Goal: Information Seeking & Learning: Compare options

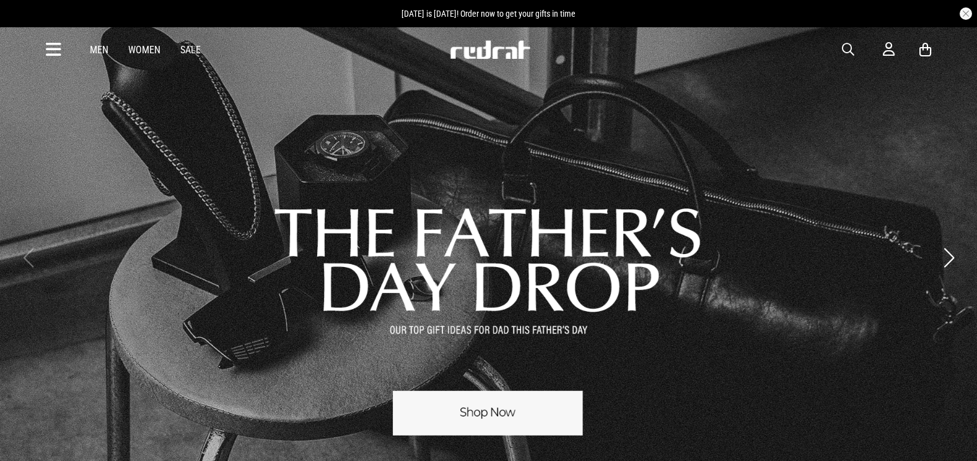
drag, startPoint x: 0, startPoint y: 0, endPoint x: 56, endPoint y: 50, distance: 75.5
click at [56, 50] on icon at bounding box center [53, 50] width 15 height 20
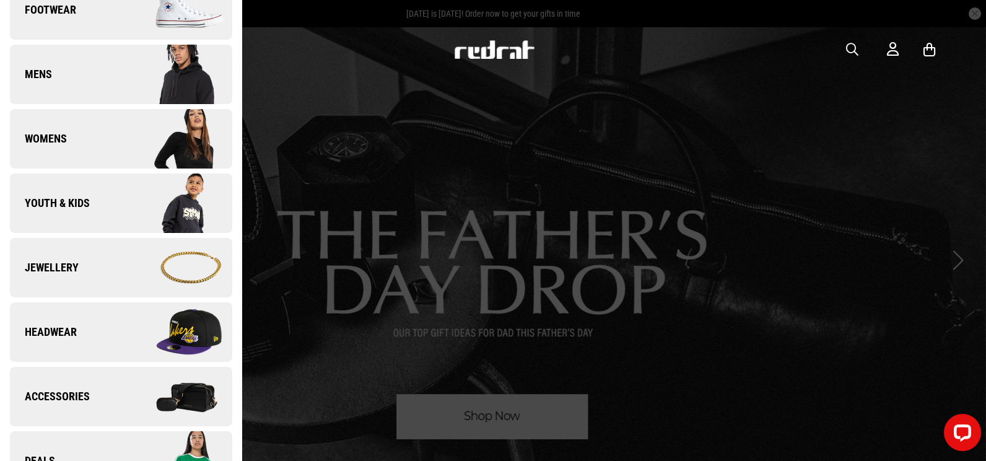
scroll to position [157, 0]
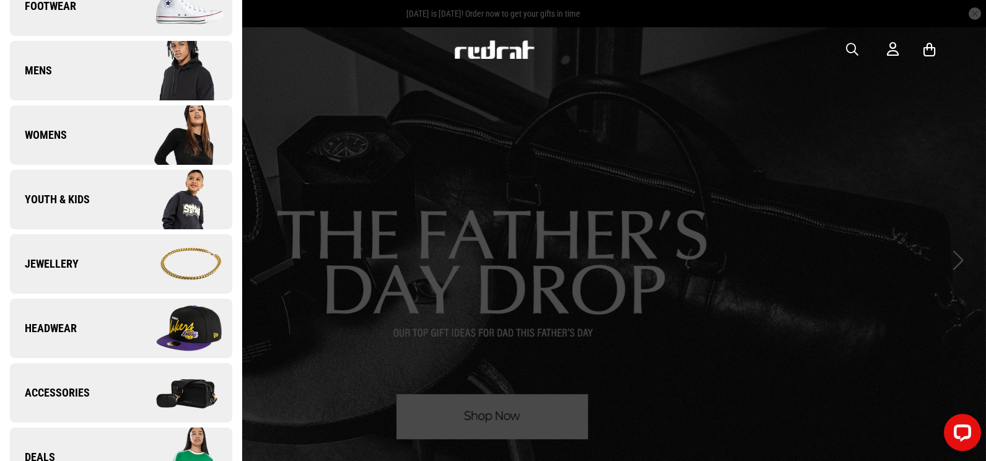
click at [122, 451] on img at bounding box center [176, 457] width 111 height 62
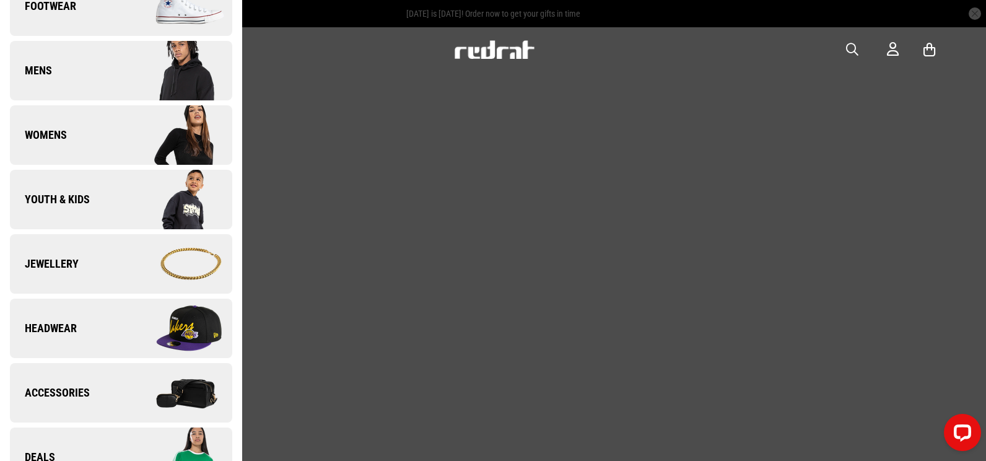
scroll to position [0, 0]
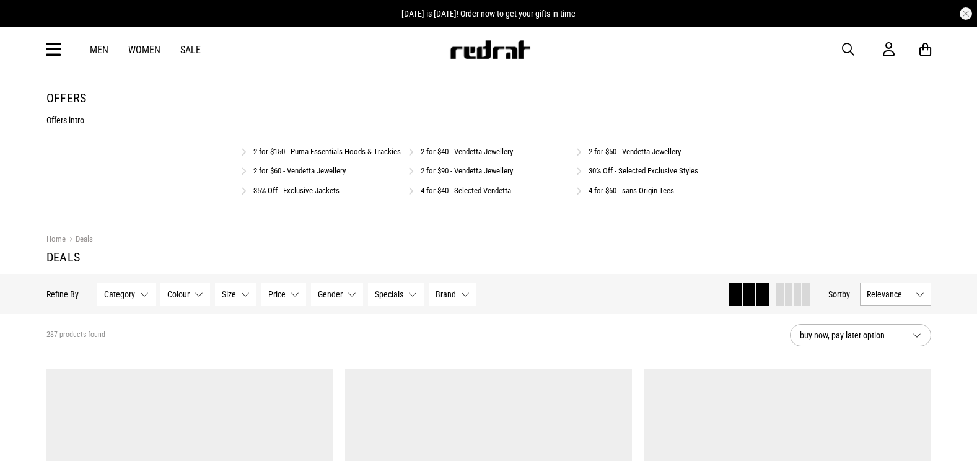
click at [637, 152] on link "2 for $50 - Vendetta Jewellery" at bounding box center [634, 151] width 92 height 9
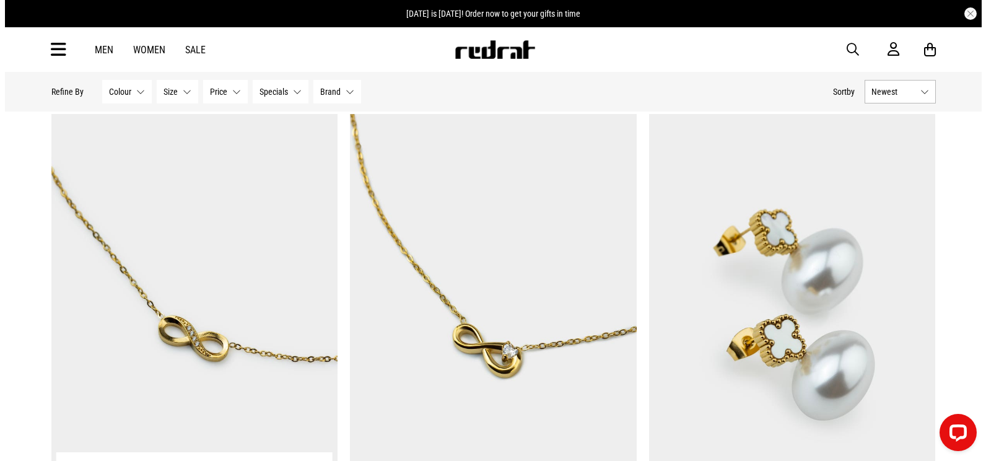
scroll to position [2081, 0]
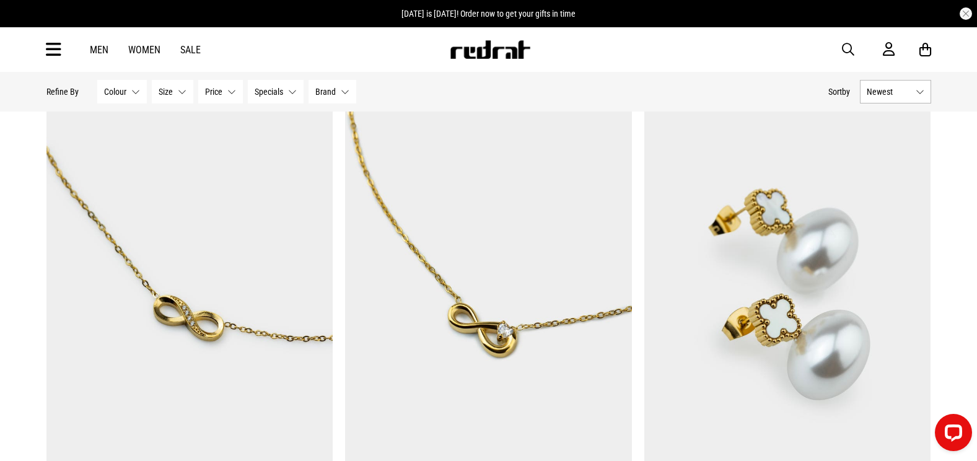
click at [52, 49] on icon at bounding box center [53, 50] width 15 height 20
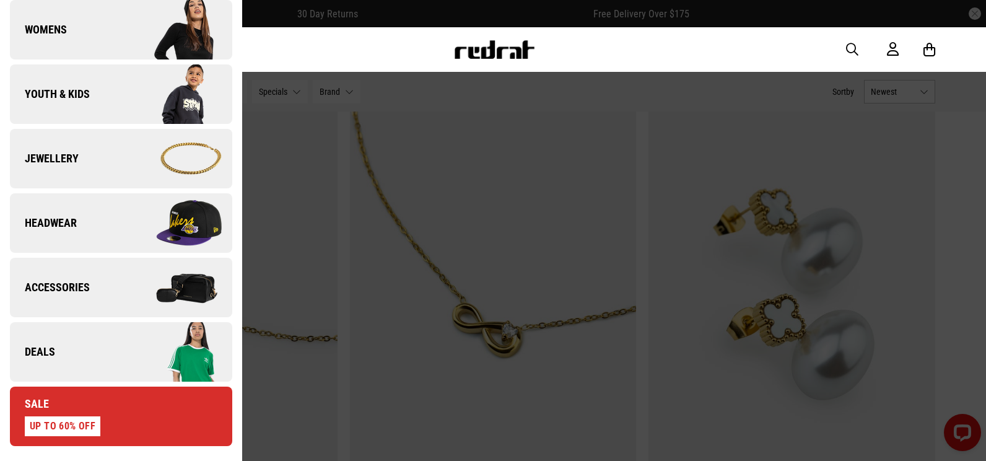
scroll to position [282, 0]
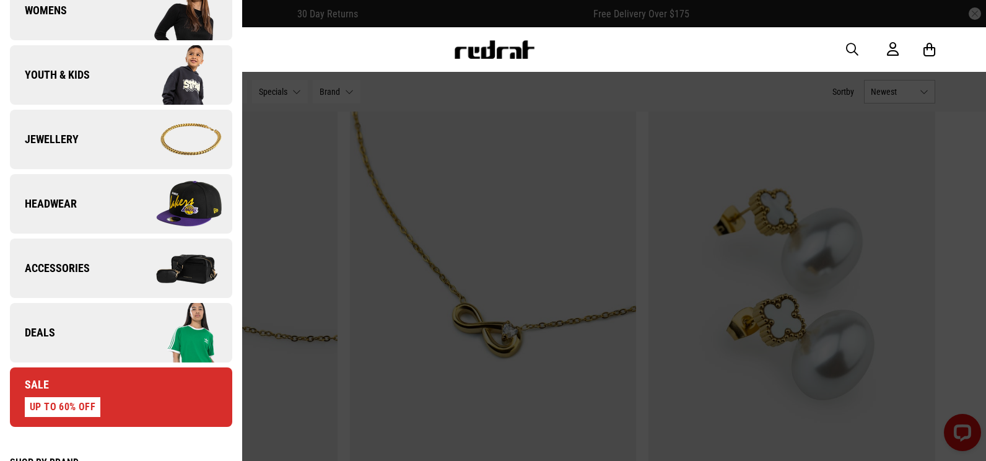
click at [98, 328] on link "Deals" at bounding box center [121, 332] width 222 height 59
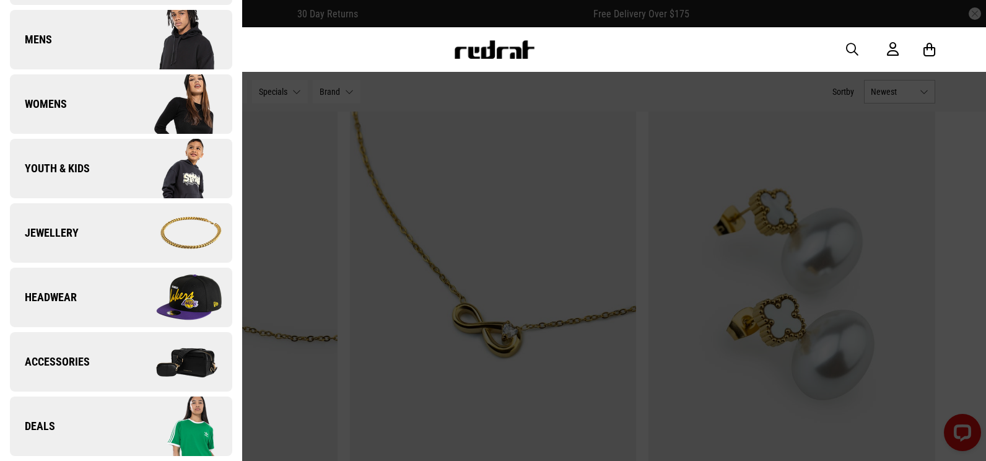
scroll to position [0, 0]
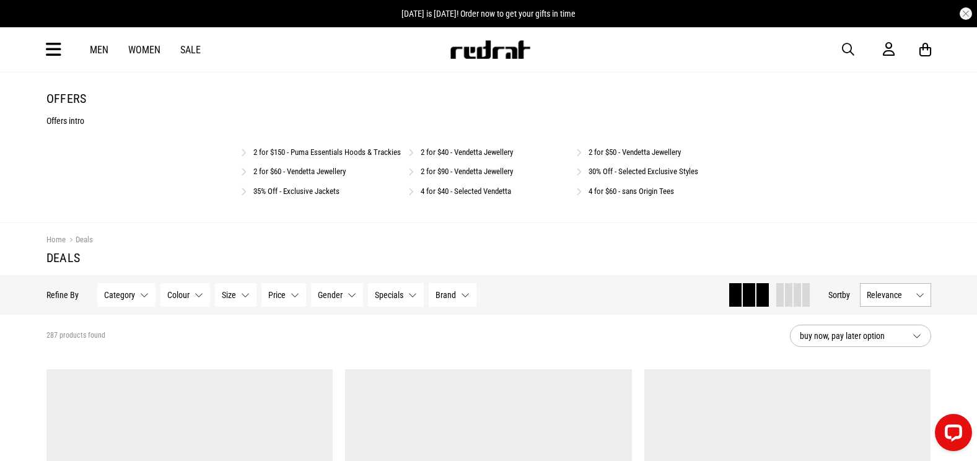
click at [51, 42] on icon at bounding box center [53, 50] width 15 height 20
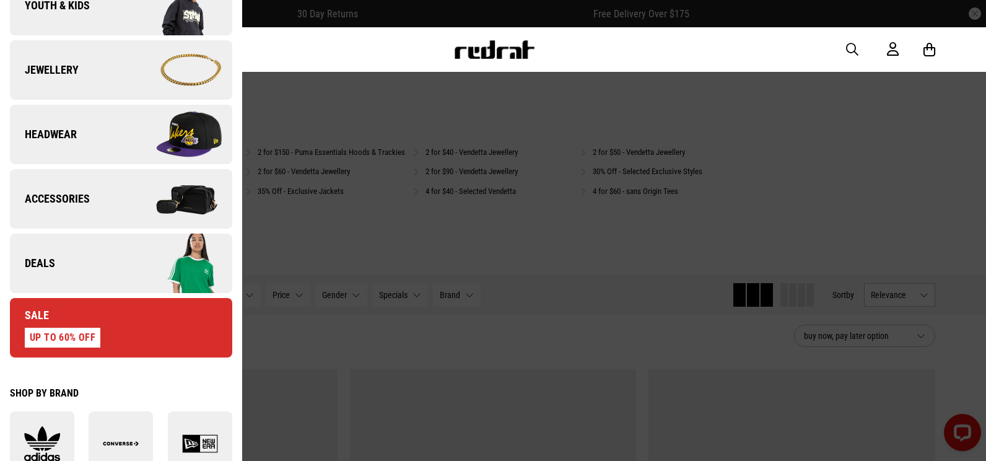
scroll to position [353, 0]
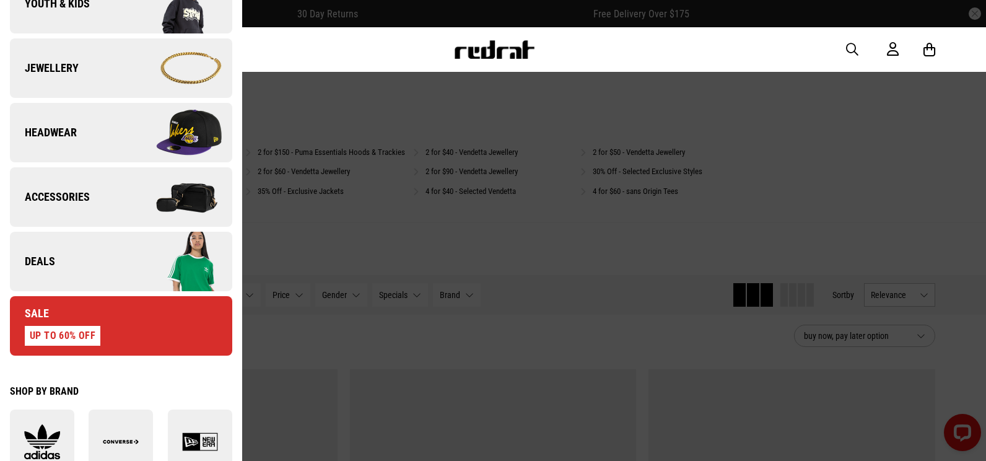
click at [133, 85] on img at bounding box center [176, 68] width 111 height 62
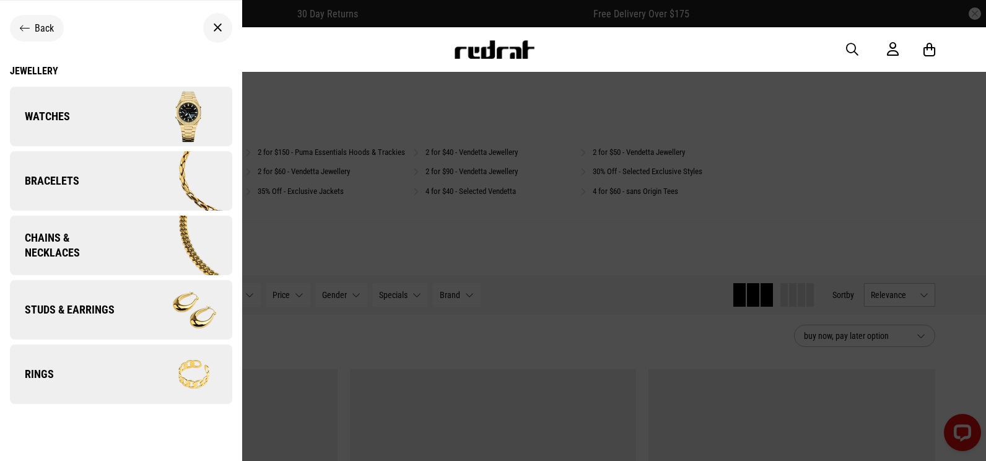
click at [105, 321] on link "Studs & Earrings" at bounding box center [121, 309] width 222 height 59
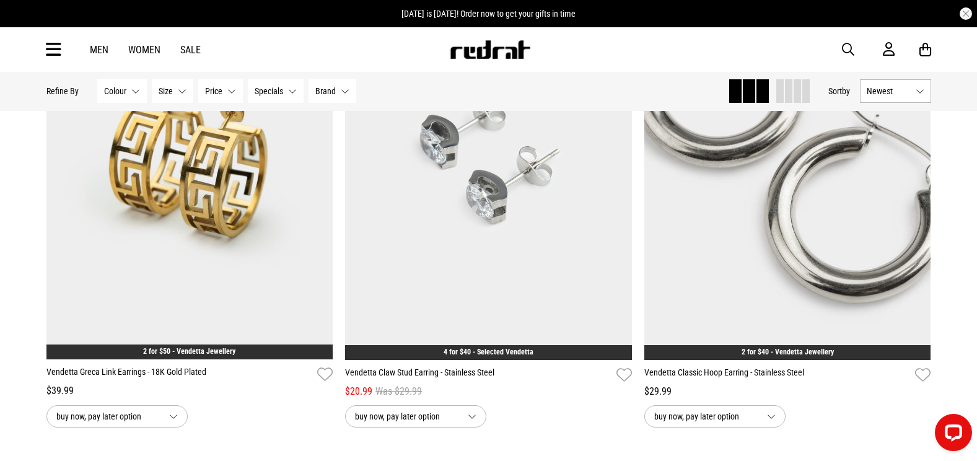
click at [856, 55] on button "button" at bounding box center [854, 49] width 25 height 15
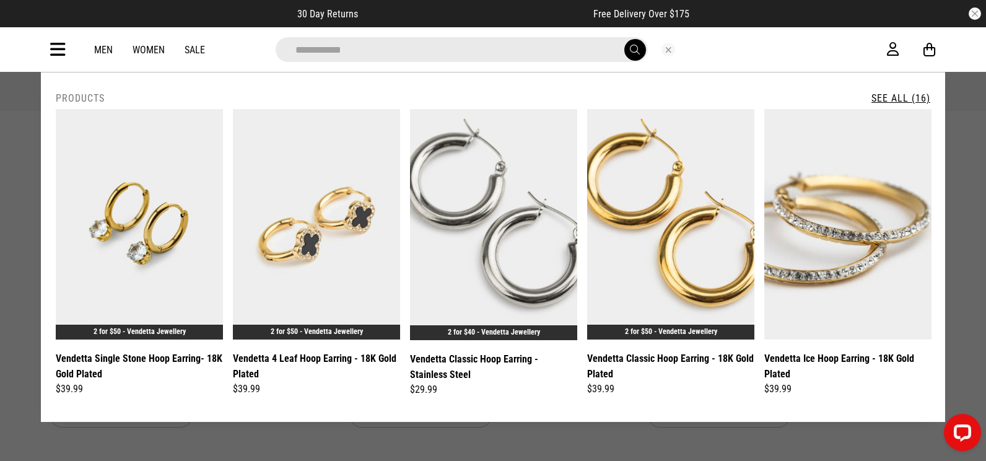
type input "**********"
click at [901, 93] on link "See All (16)" at bounding box center [900, 98] width 59 height 12
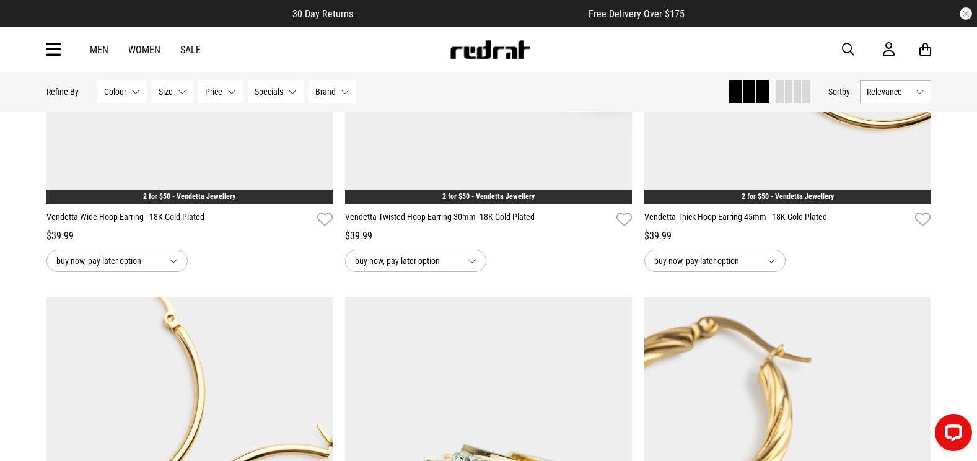
scroll to position [1354, 0]
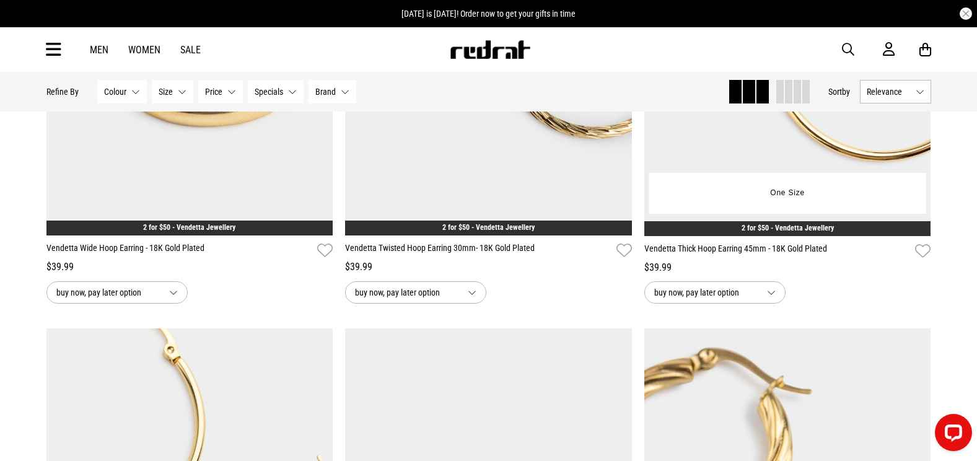
click at [787, 149] on img at bounding box center [787, 34] width 287 height 401
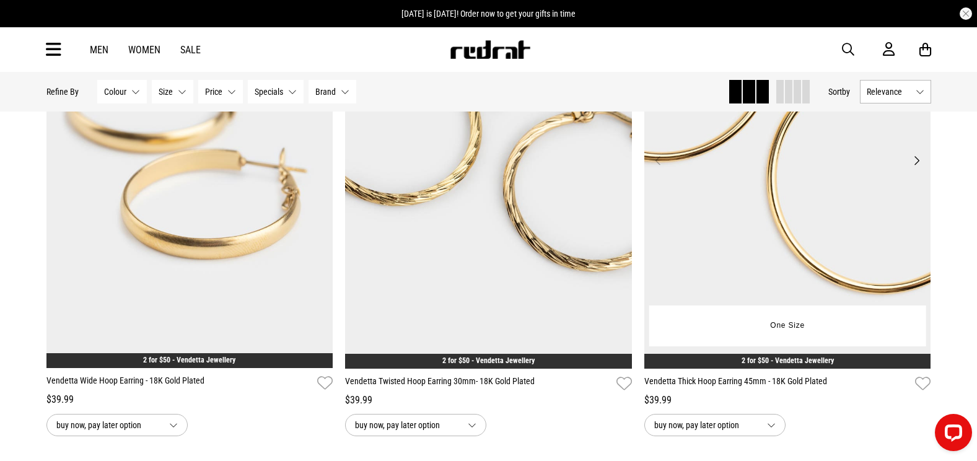
scroll to position [1231, 0]
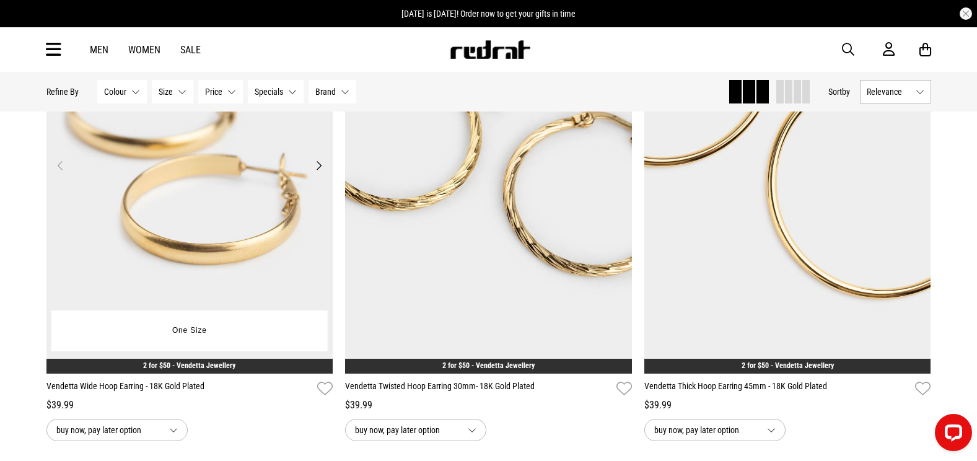
click at [214, 212] on img at bounding box center [189, 172] width 287 height 401
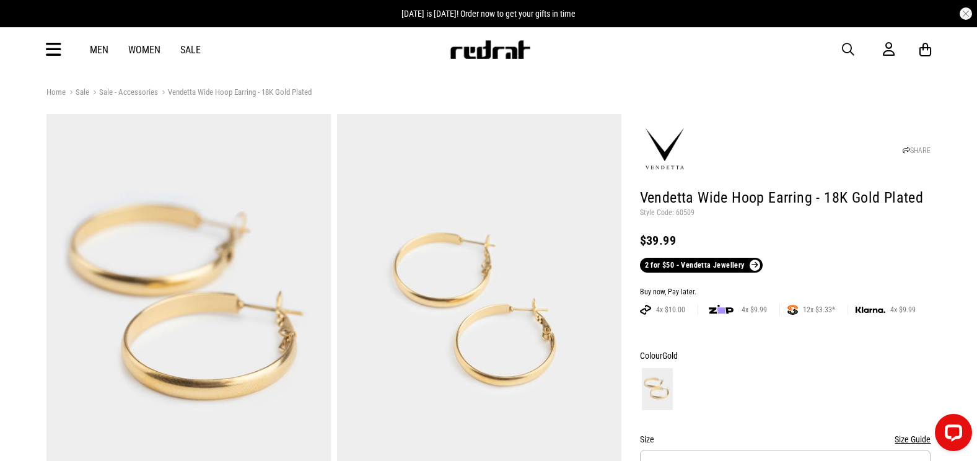
click at [53, 47] on icon at bounding box center [53, 50] width 15 height 20
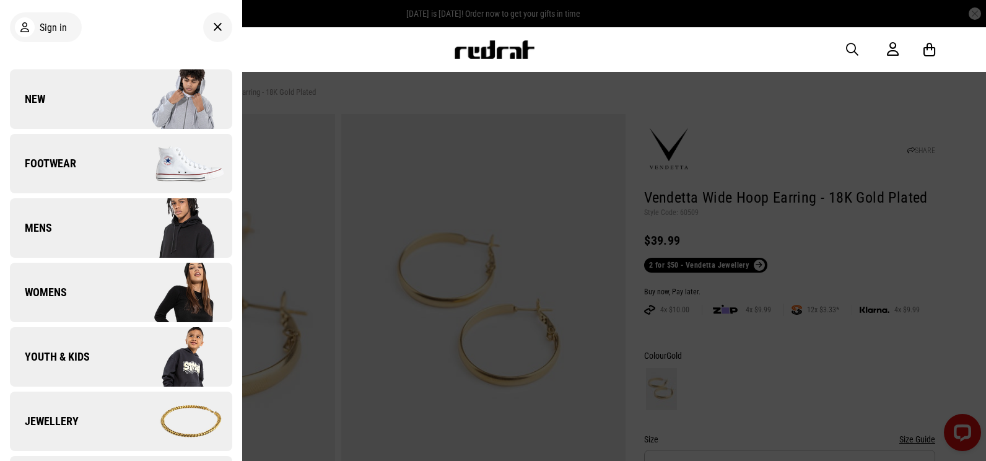
click at [99, 82] on link "New" at bounding box center [121, 98] width 222 height 59
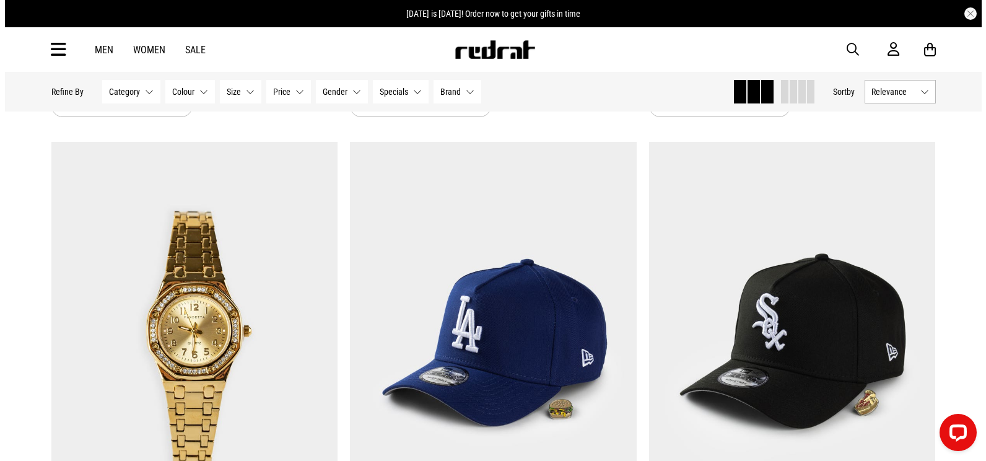
scroll to position [1057, 0]
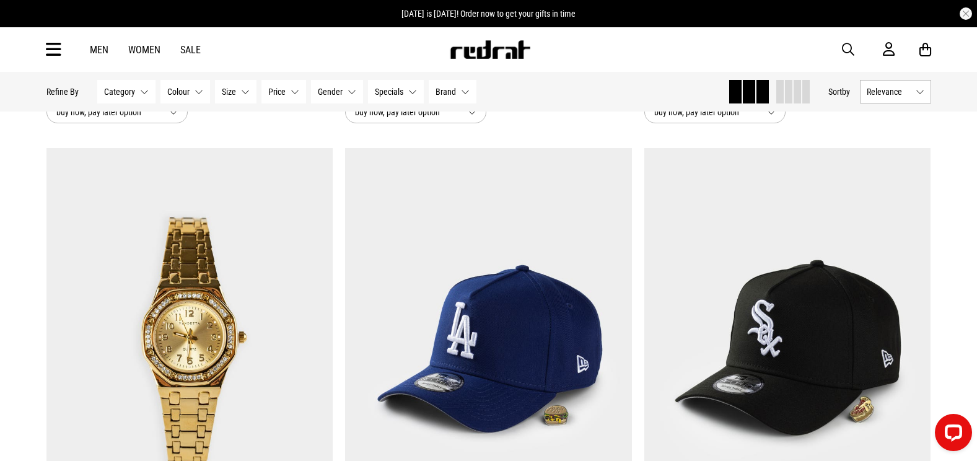
click at [53, 47] on icon at bounding box center [53, 50] width 15 height 20
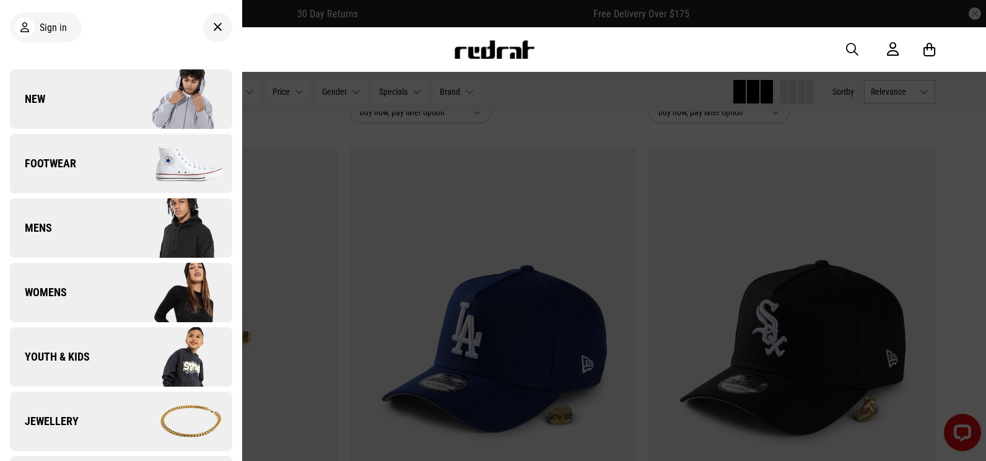
scroll to position [349, 0]
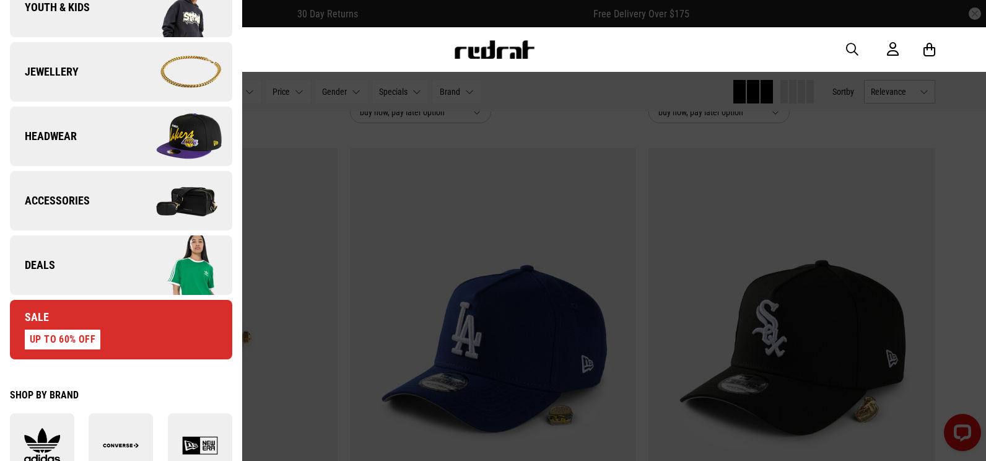
click at [94, 277] on link "Deals" at bounding box center [121, 264] width 222 height 59
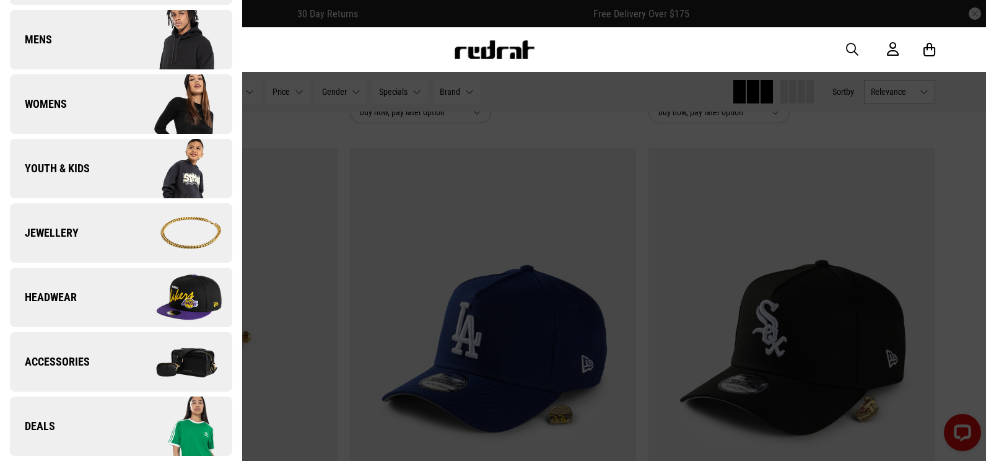
scroll to position [0, 0]
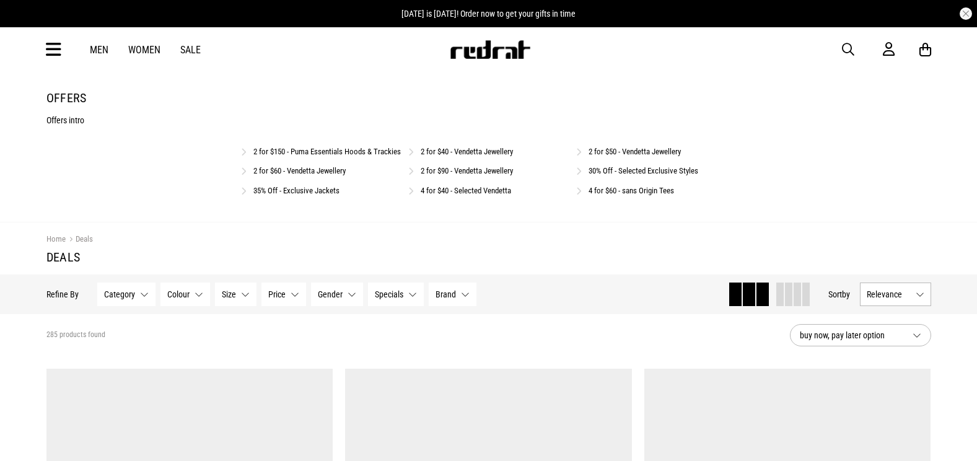
click at [463, 195] on link "4 for $40 - Selected Vendetta" at bounding box center [466, 190] width 90 height 9
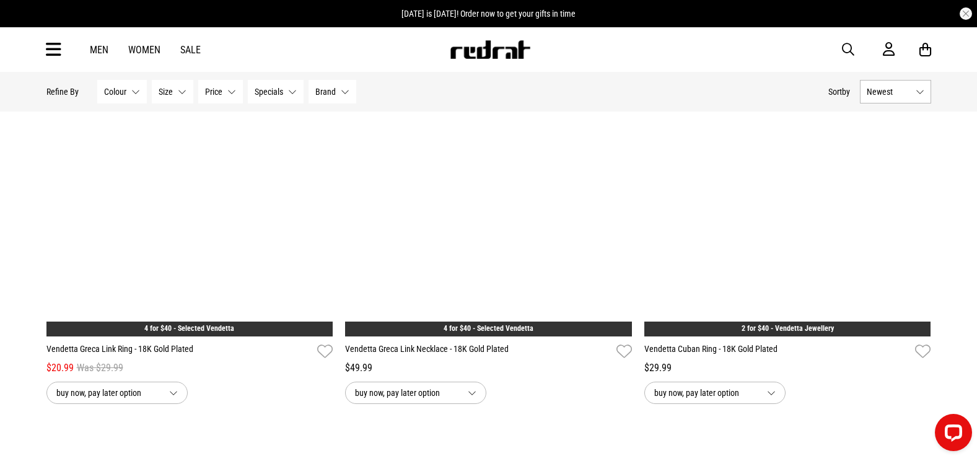
scroll to position [2247, 0]
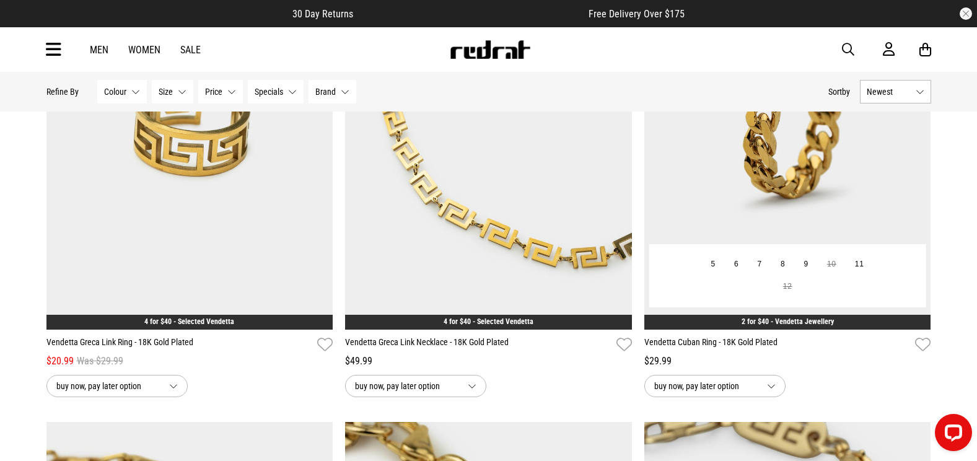
click at [848, 208] on img at bounding box center [787, 128] width 287 height 401
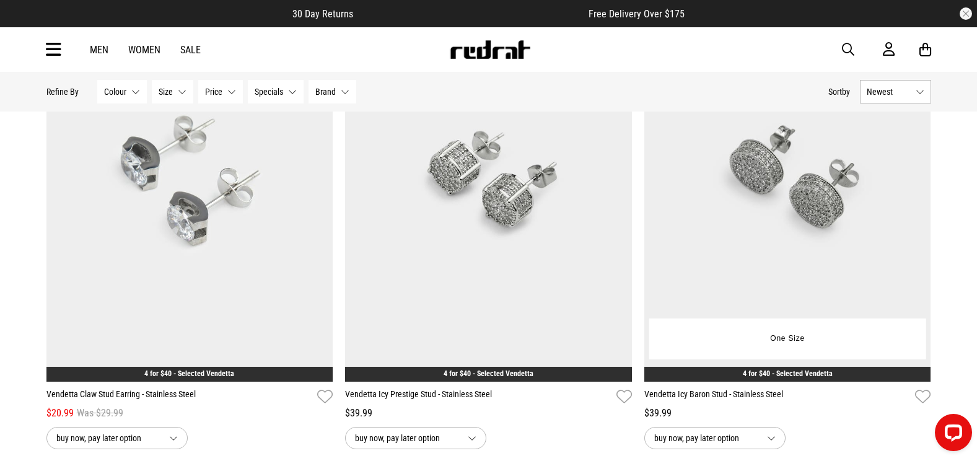
scroll to position [3168, 0]
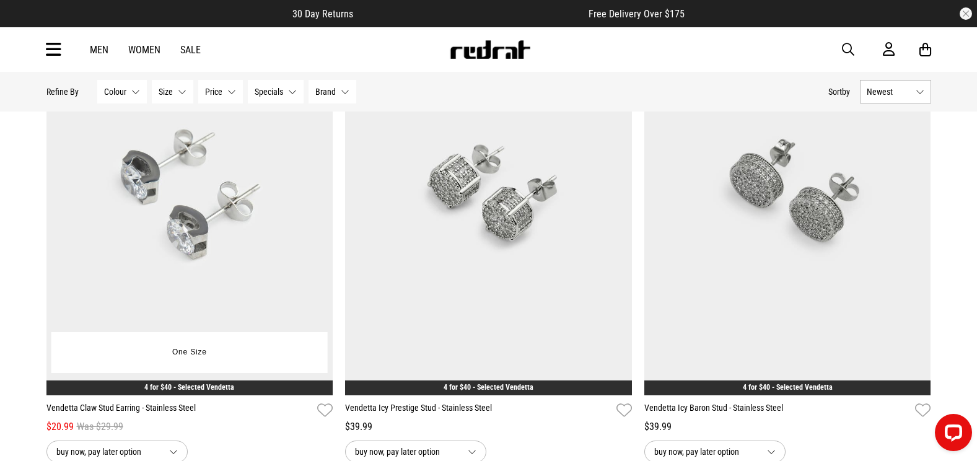
click at [279, 265] on img at bounding box center [189, 194] width 287 height 401
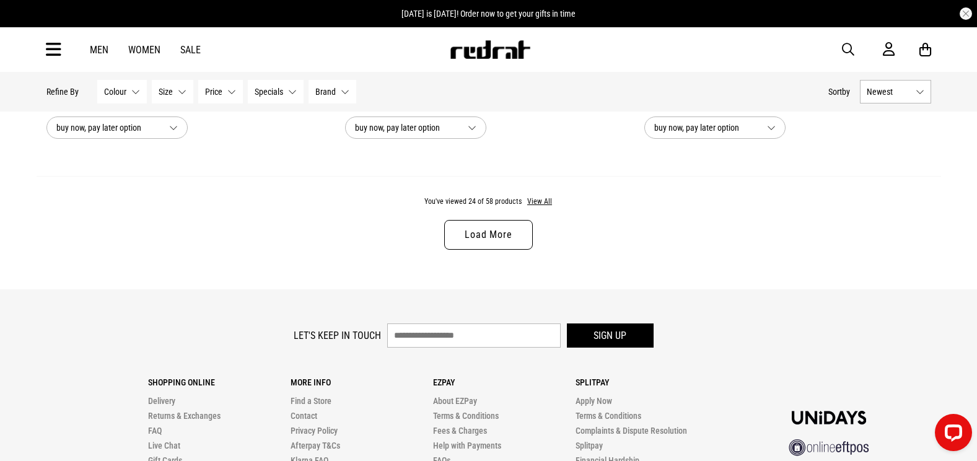
scroll to position [4032, 0]
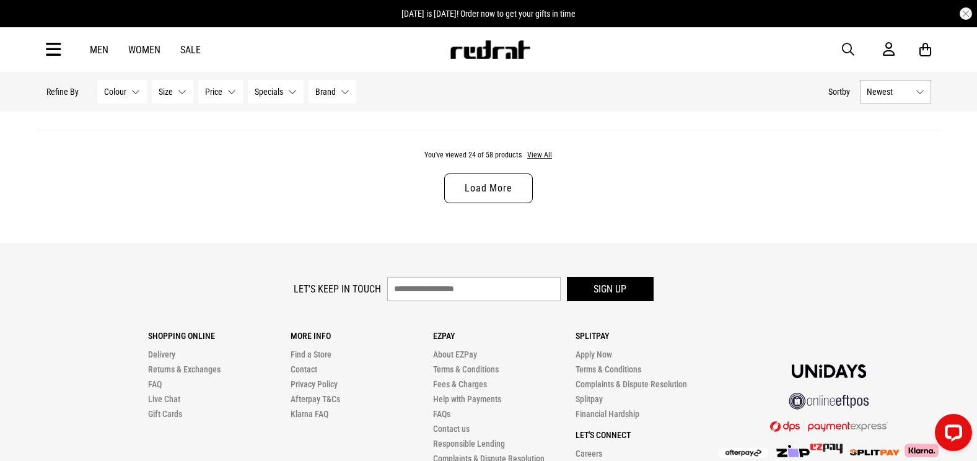
click at [480, 188] on link "Load More" at bounding box center [488, 188] width 88 height 30
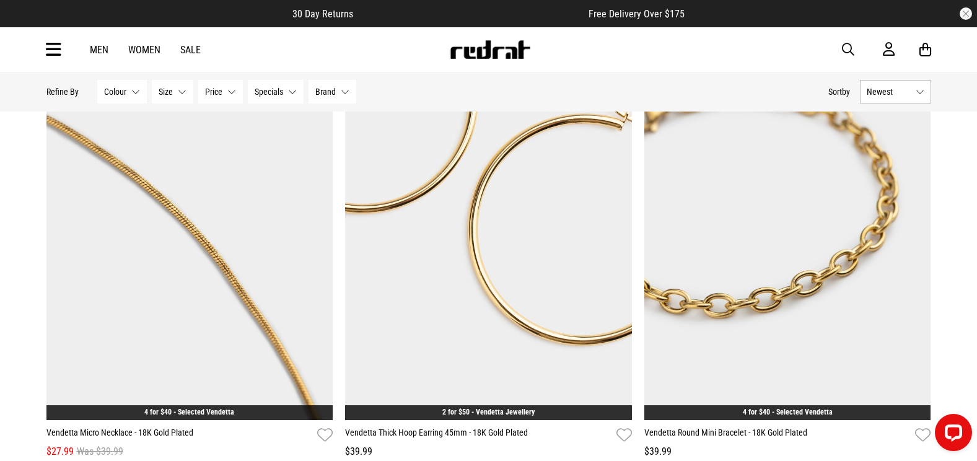
scroll to position [7695, 0]
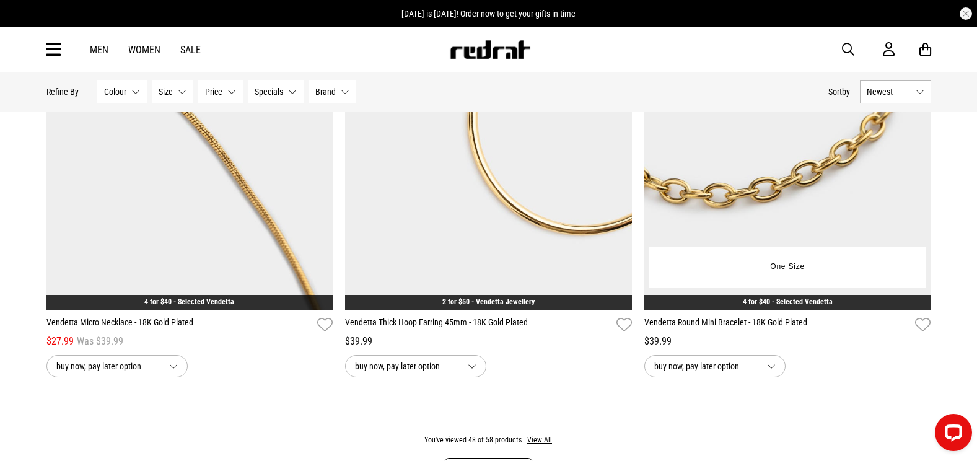
click at [831, 211] on img at bounding box center [787, 108] width 287 height 401
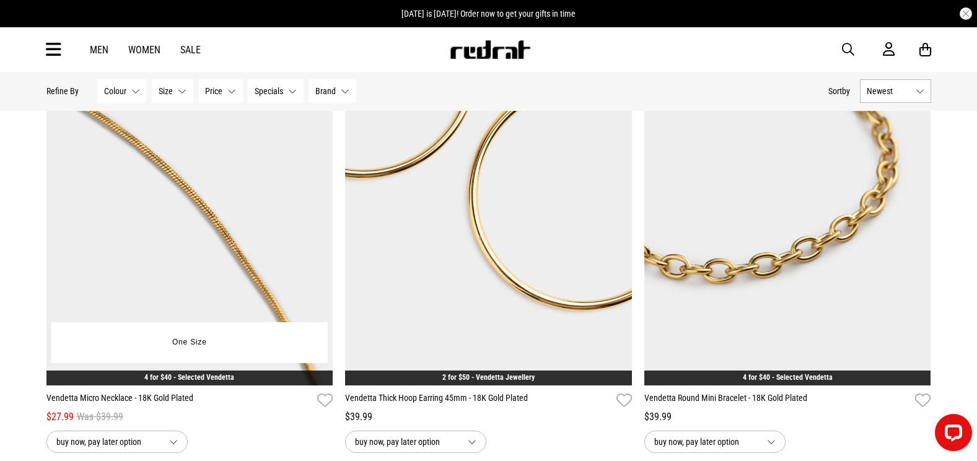
click at [156, 208] on img at bounding box center [189, 184] width 287 height 401
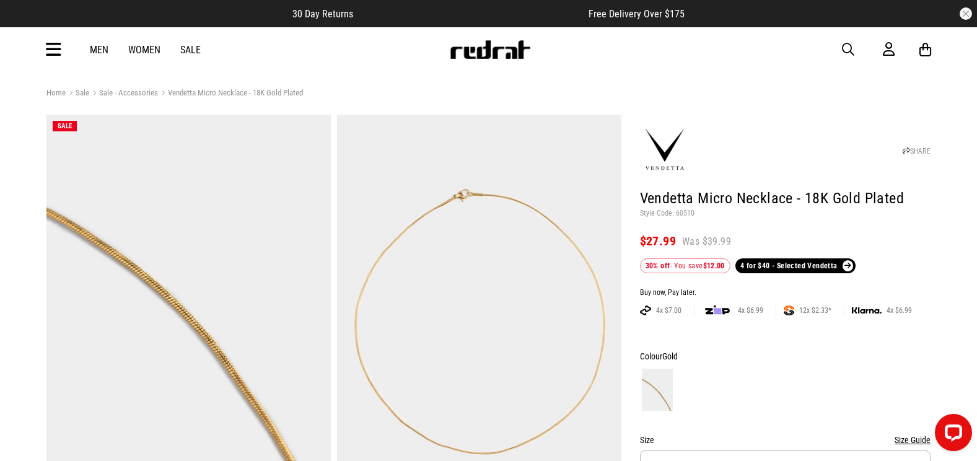
click at [847, 53] on span "button" at bounding box center [848, 49] width 12 height 15
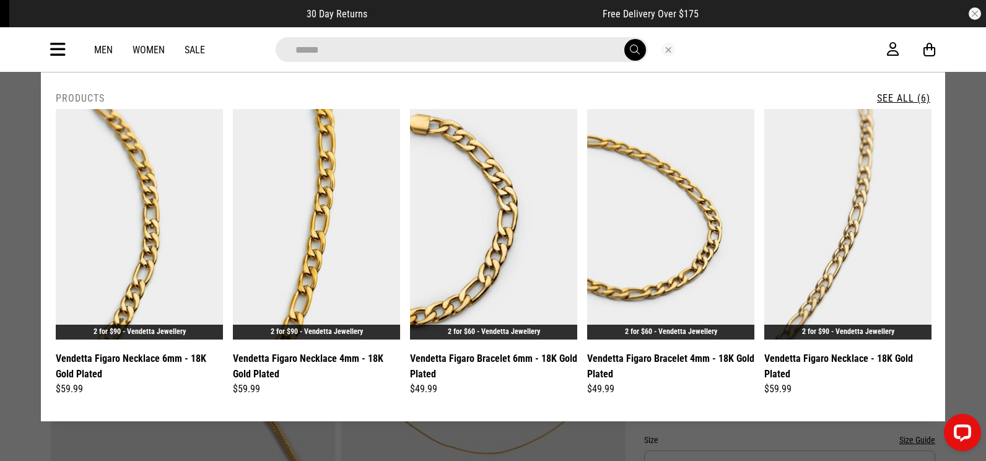
type input "******"
click at [897, 97] on link "See All (6)" at bounding box center [903, 98] width 53 height 12
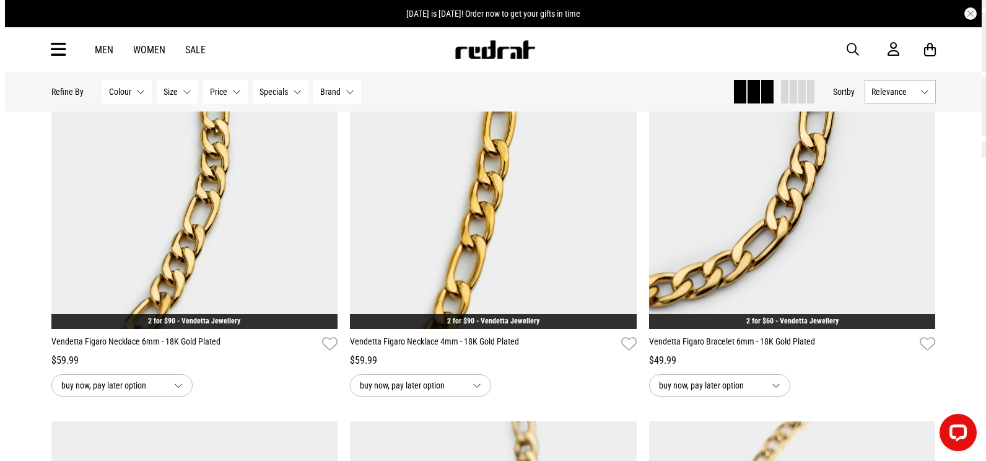
scroll to position [280, 0]
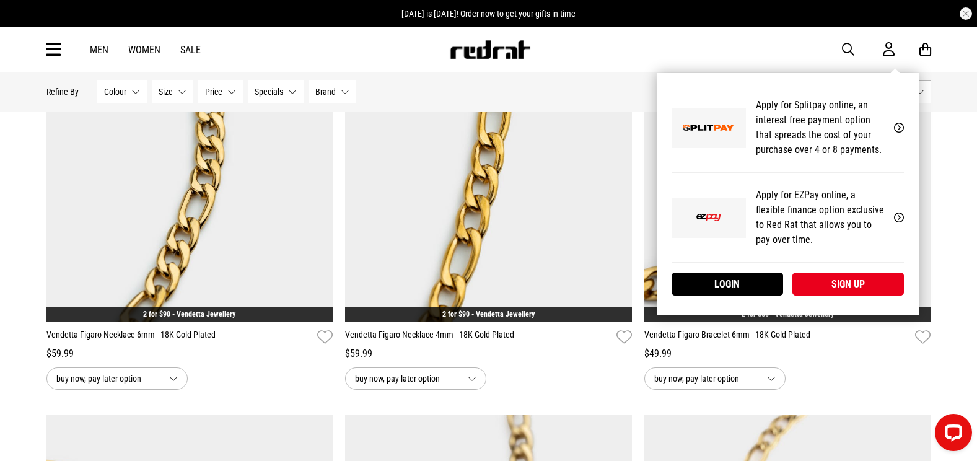
click at [852, 73] on div "My Account Apply for Splitpay online, an interest free payment option that spre…" at bounding box center [788, 194] width 262 height 242
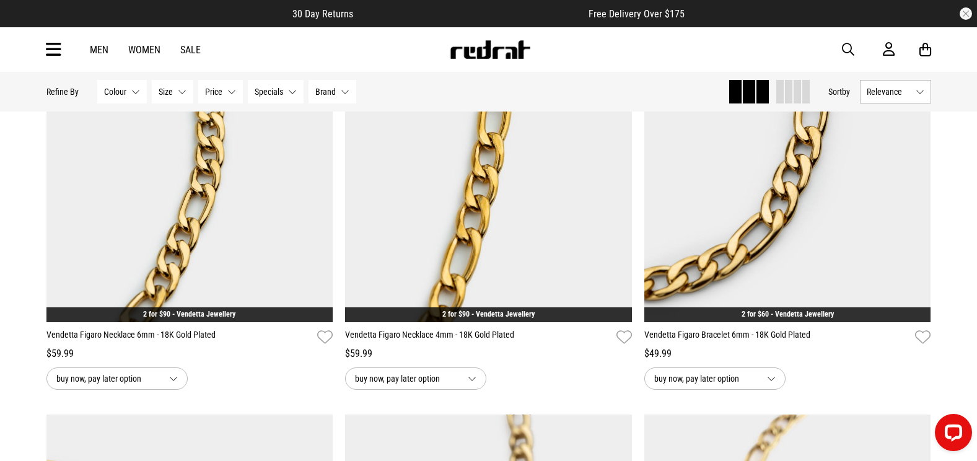
click at [845, 34] on div "Men Women Sale Sign in New Back Footwear Back Mens Back Womens Back Youth & Kid…" at bounding box center [489, 49] width 904 height 45
click at [845, 53] on span "button" at bounding box center [848, 49] width 12 height 15
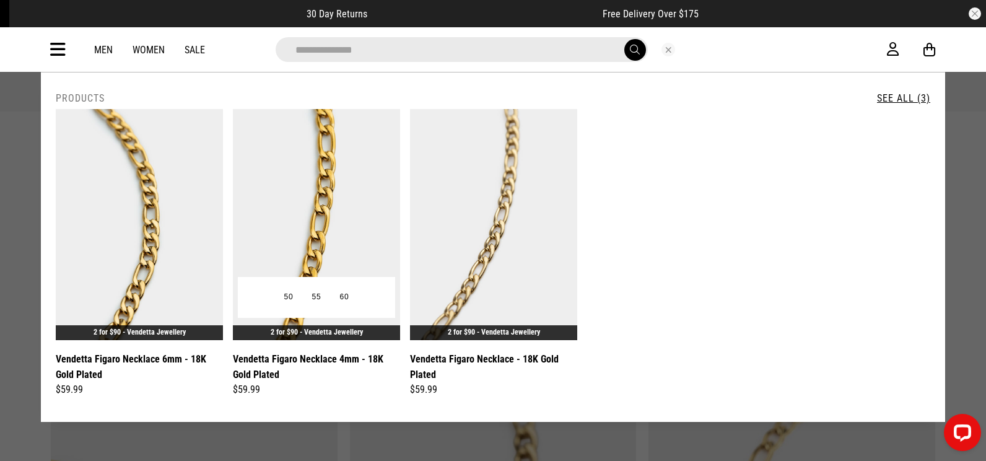
type input "**********"
click at [324, 178] on img at bounding box center [316, 224] width 167 height 231
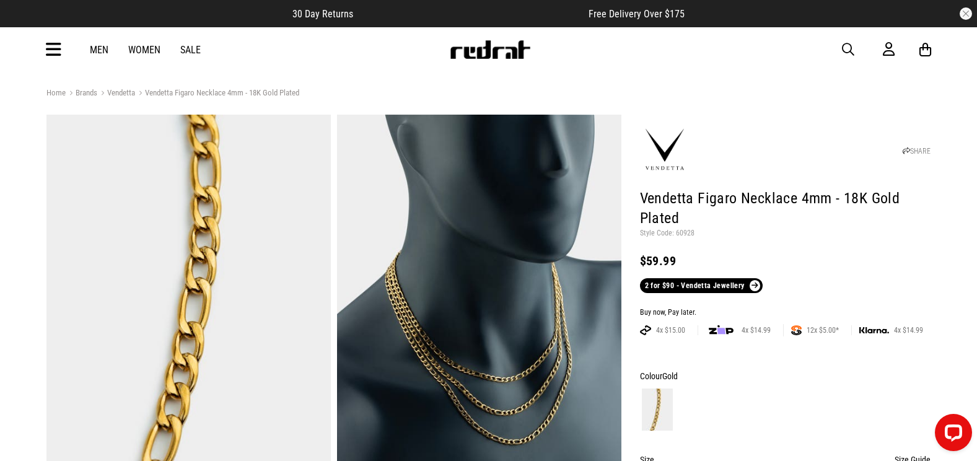
drag, startPoint x: 852, startPoint y: 52, endPoint x: 857, endPoint y: 41, distance: 12.2
click at [852, 52] on span "button" at bounding box center [848, 49] width 12 height 15
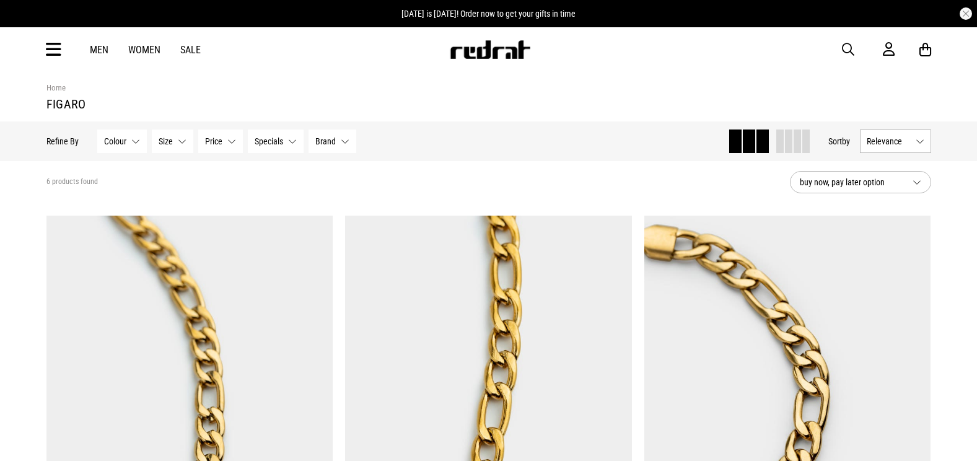
scroll to position [280, 0]
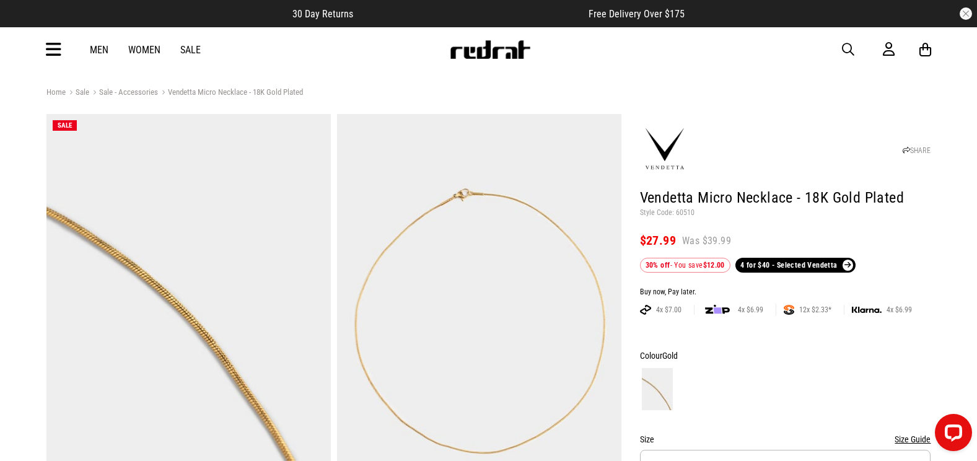
click at [844, 51] on span "button" at bounding box center [848, 49] width 12 height 15
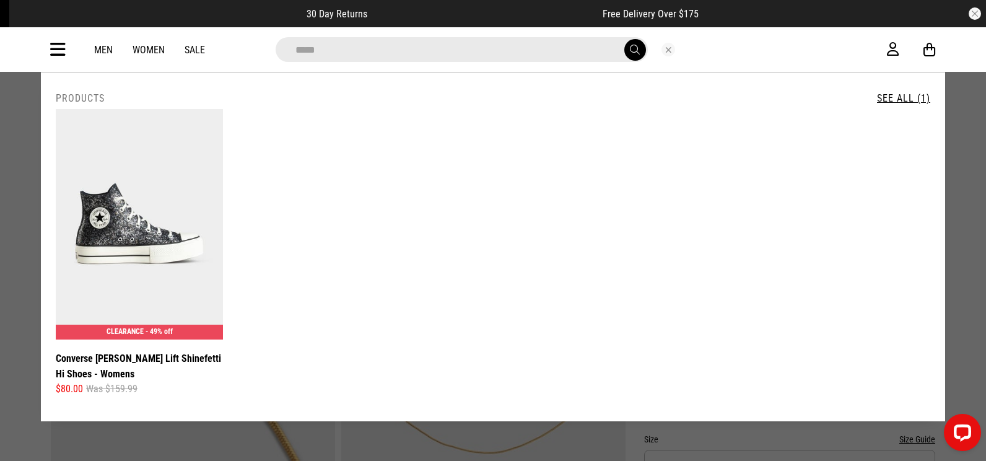
type input "*****"
click at [671, 52] on button "Close search" at bounding box center [669, 50] width 14 height 14
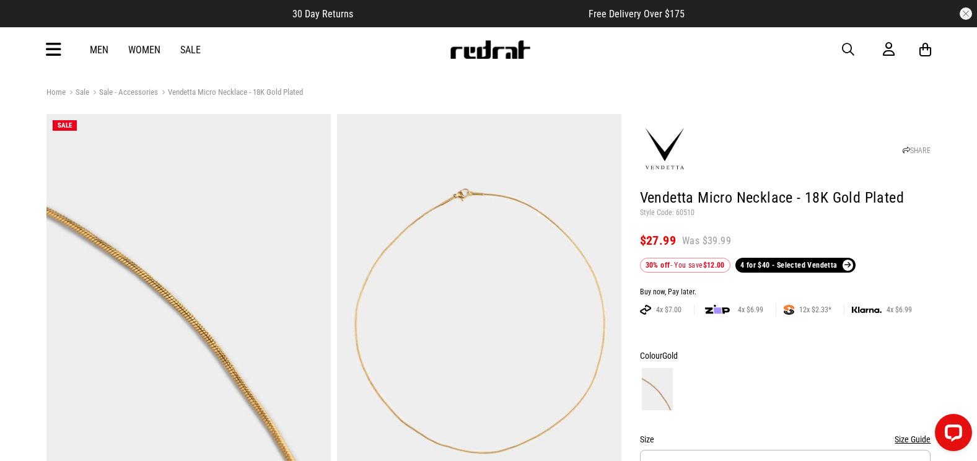
click at [843, 47] on span "button" at bounding box center [848, 49] width 12 height 15
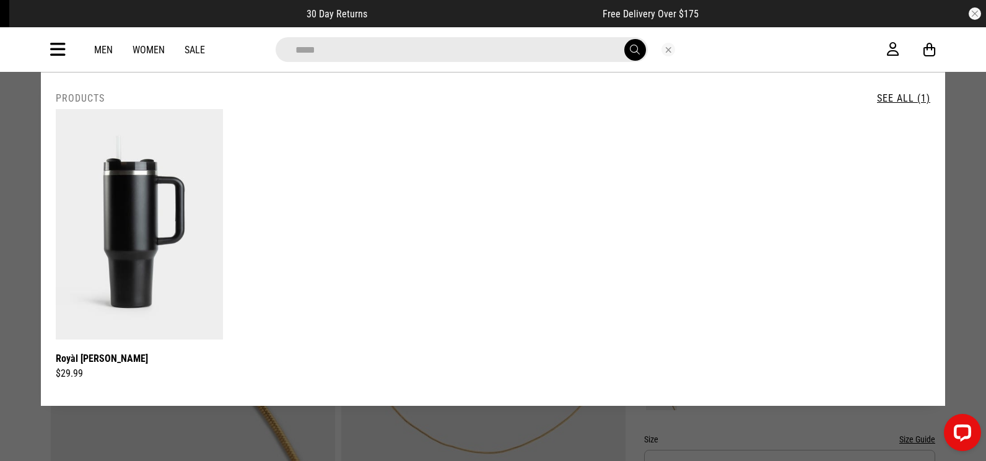
type input "*****"
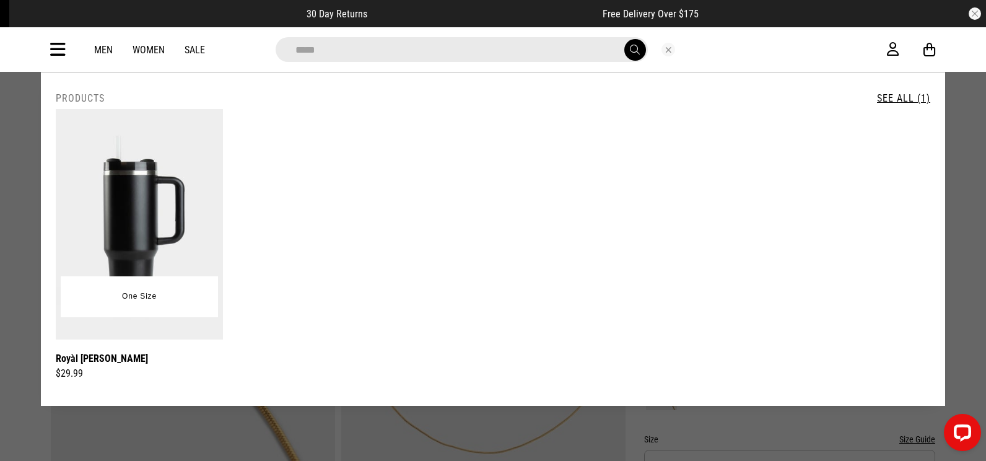
click at [195, 239] on img at bounding box center [139, 224] width 167 height 230
